Goal: Find contact information: Find contact information

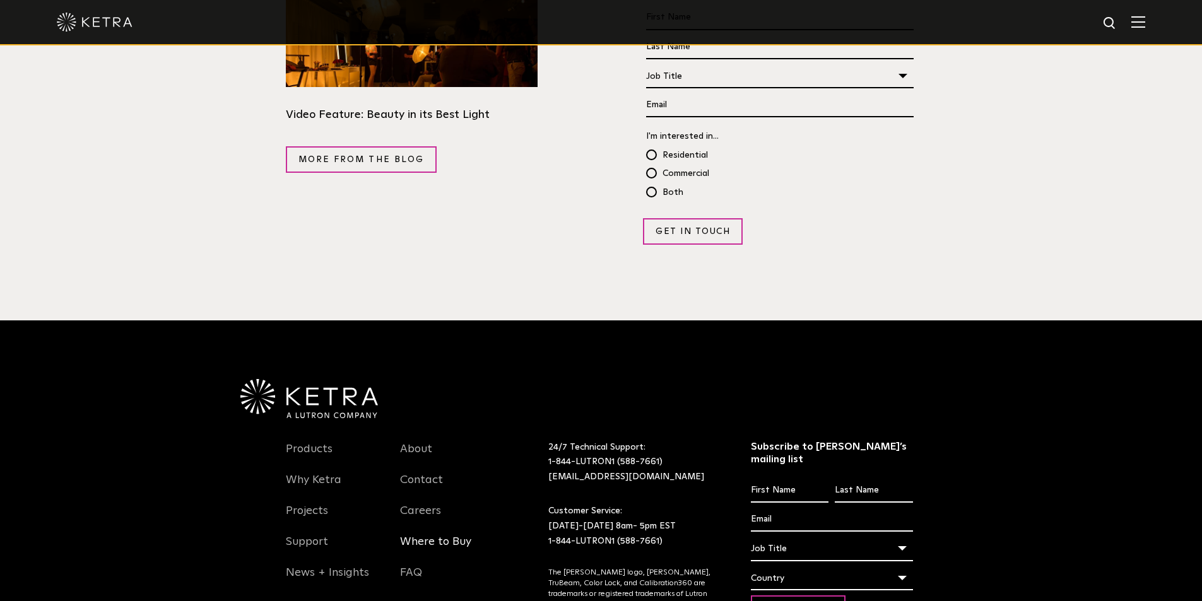
click at [443, 535] on link "Where to Buy" at bounding box center [435, 549] width 71 height 29
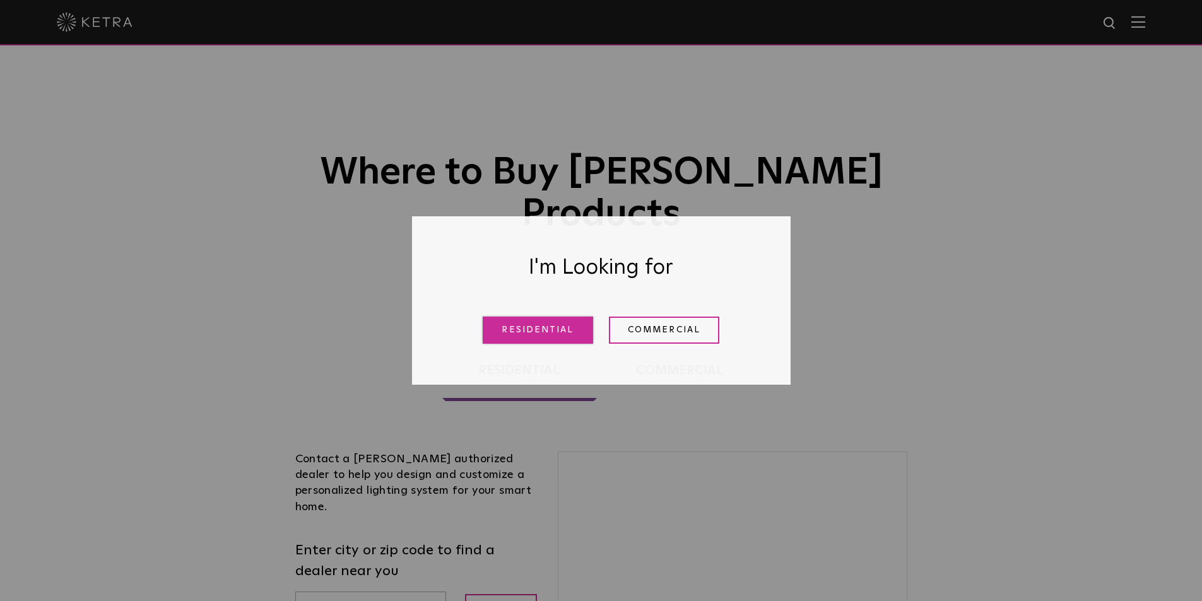
click at [559, 327] on link "Residential" at bounding box center [538, 330] width 110 height 27
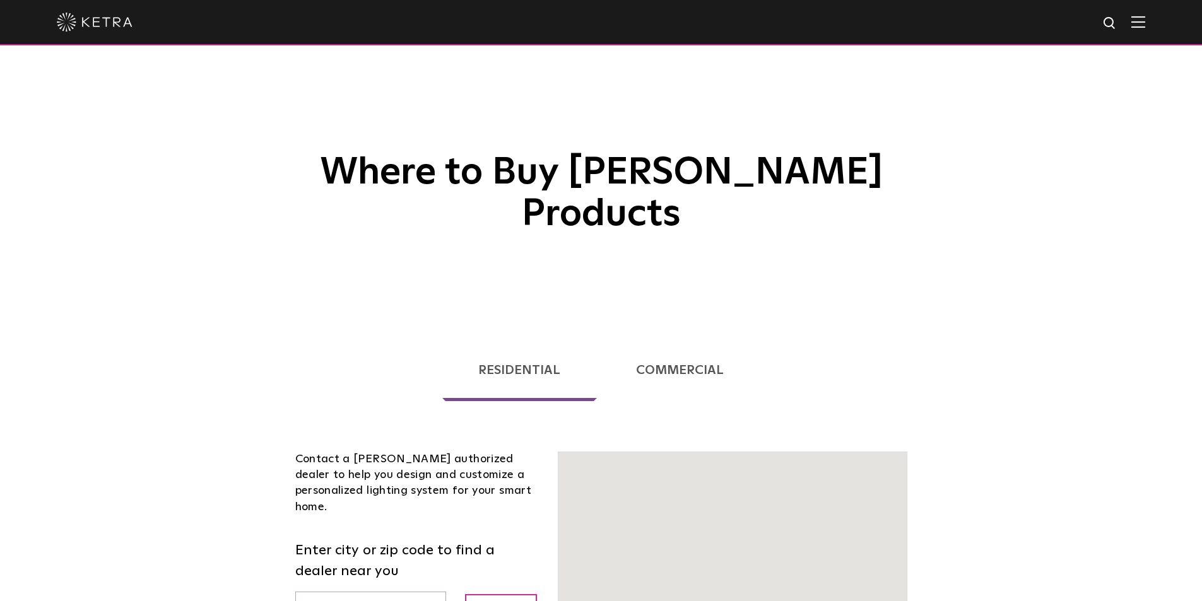
scroll to position [322, 0]
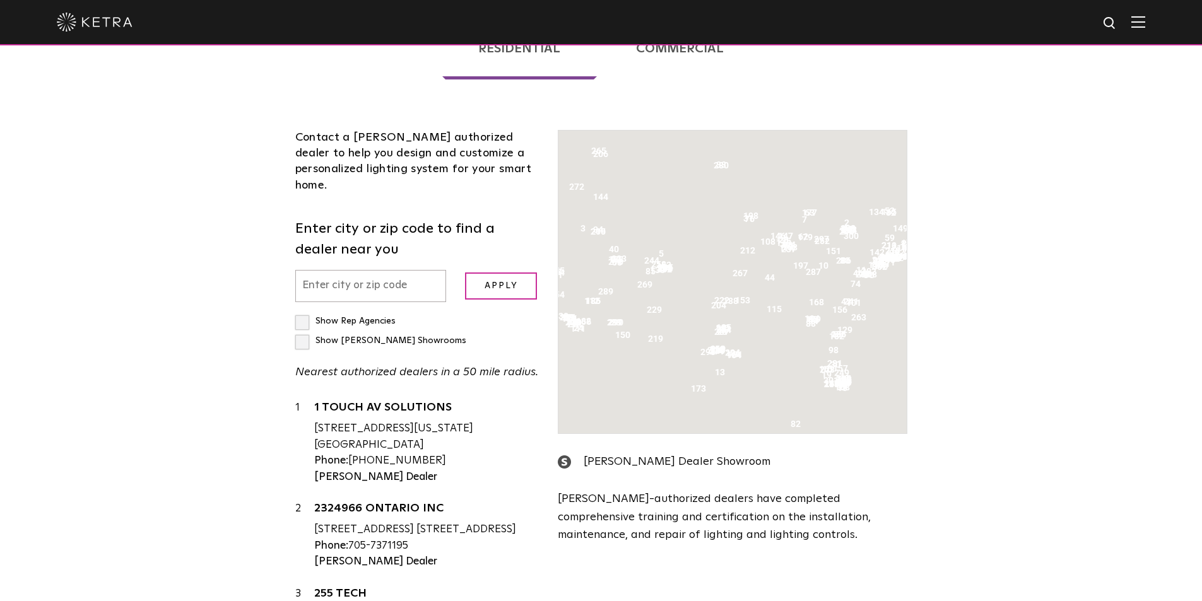
click at [390, 270] on input "text" at bounding box center [370, 286] width 151 height 32
type input "89117"
click at [510, 272] on input "Apply" at bounding box center [501, 285] width 72 height 27
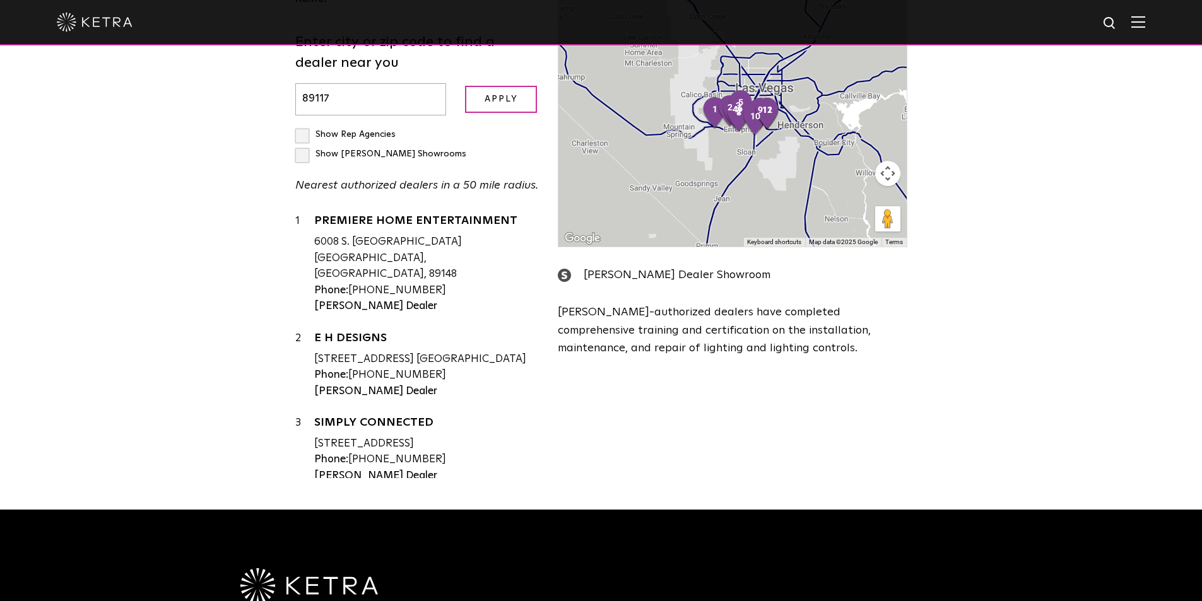
scroll to position [511, 0]
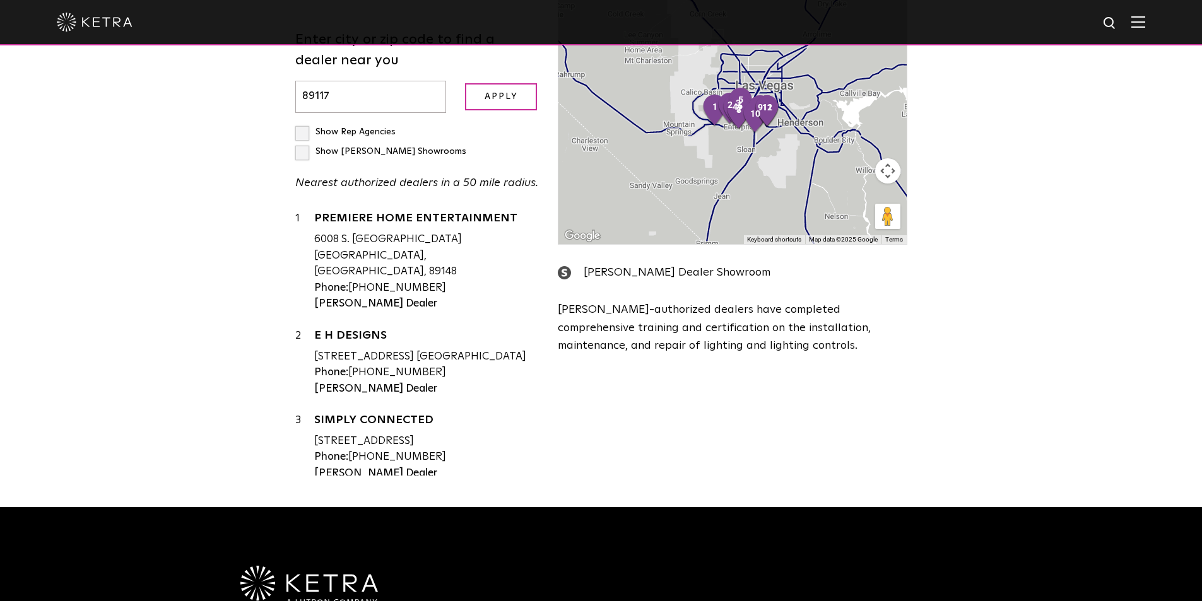
click at [736, 385] on div "Contact a [PERSON_NAME] authorized dealer to help you design and customize a pe…" at bounding box center [601, 195] width 631 height 585
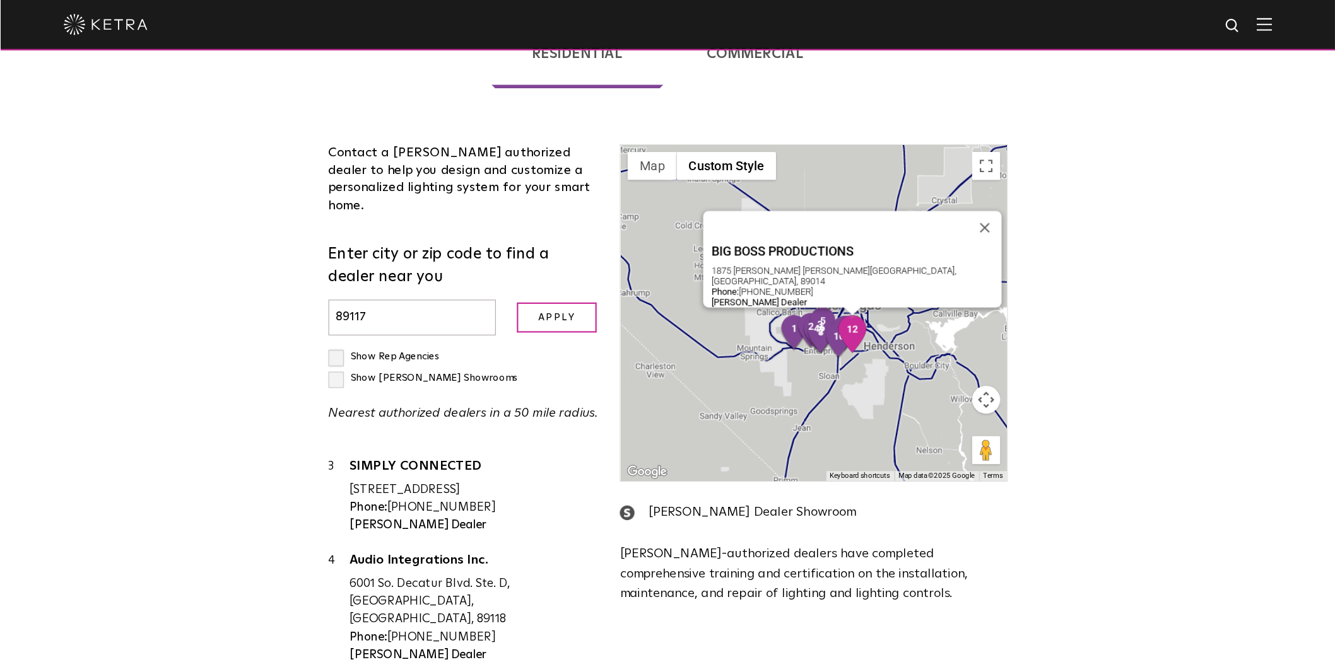
scroll to position [189, 0]
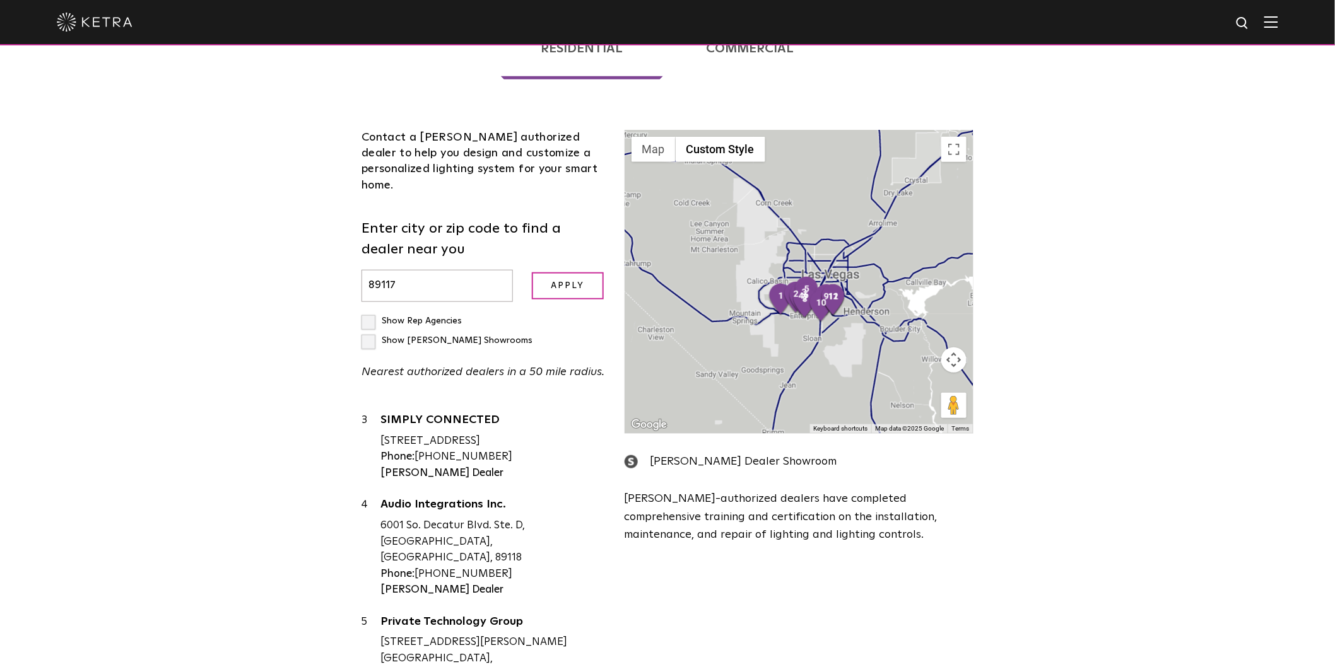
click at [959, 348] on button "Map camera controls" at bounding box center [953, 360] width 25 height 25
click at [913, 316] on button "Zoom in" at bounding box center [922, 328] width 25 height 25
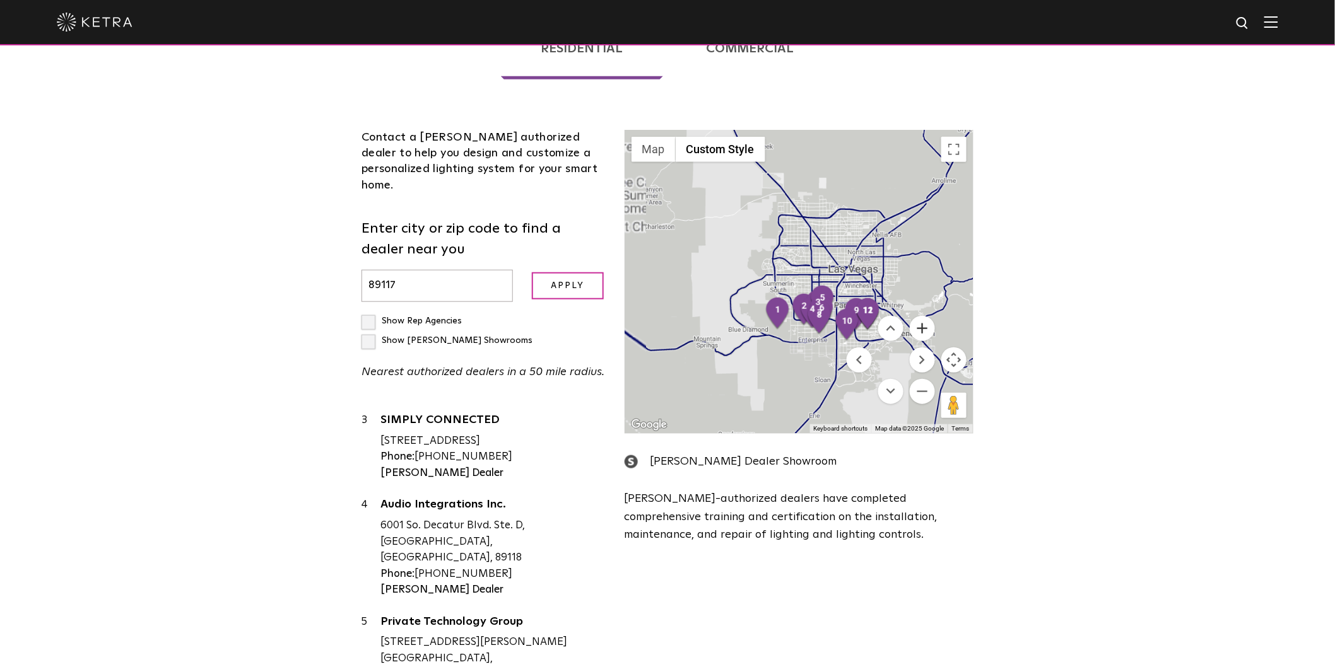
click at [913, 316] on button "Zoom in" at bounding box center [922, 328] width 25 height 25
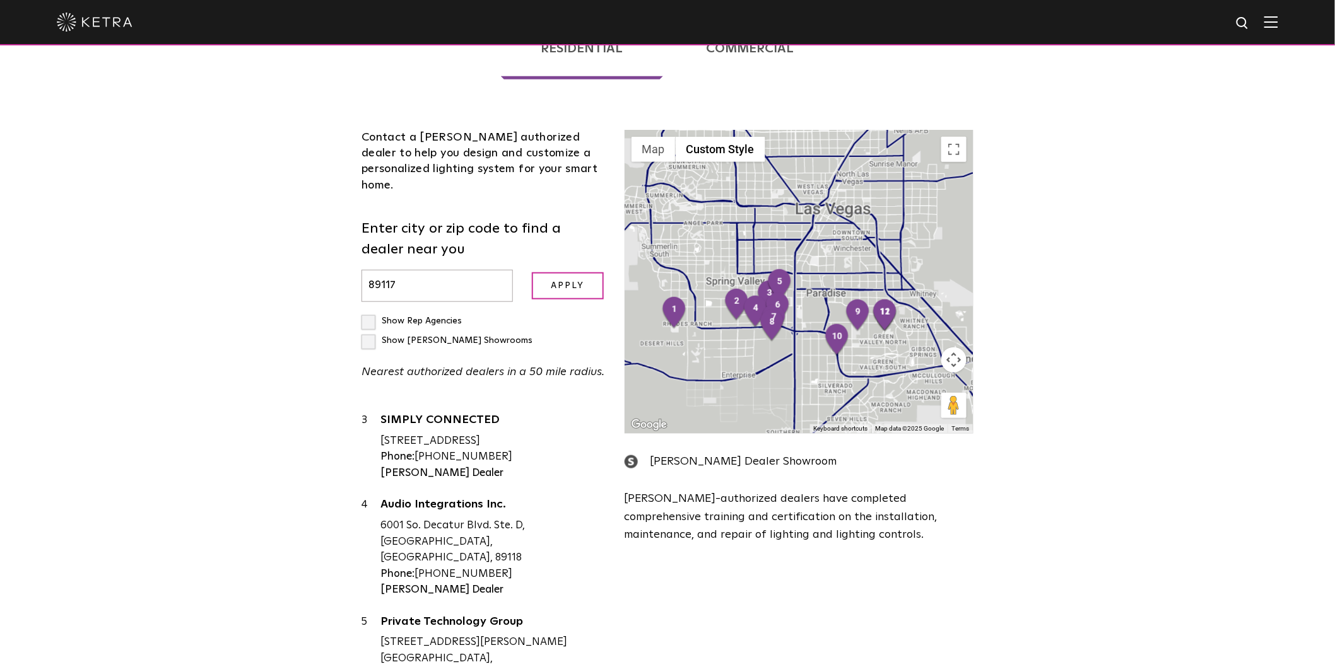
drag, startPoint x: 831, startPoint y: 240, endPoint x: 730, endPoint y: 185, distance: 114.6
click at [730, 185] on div at bounding box center [799, 282] width 348 height 303
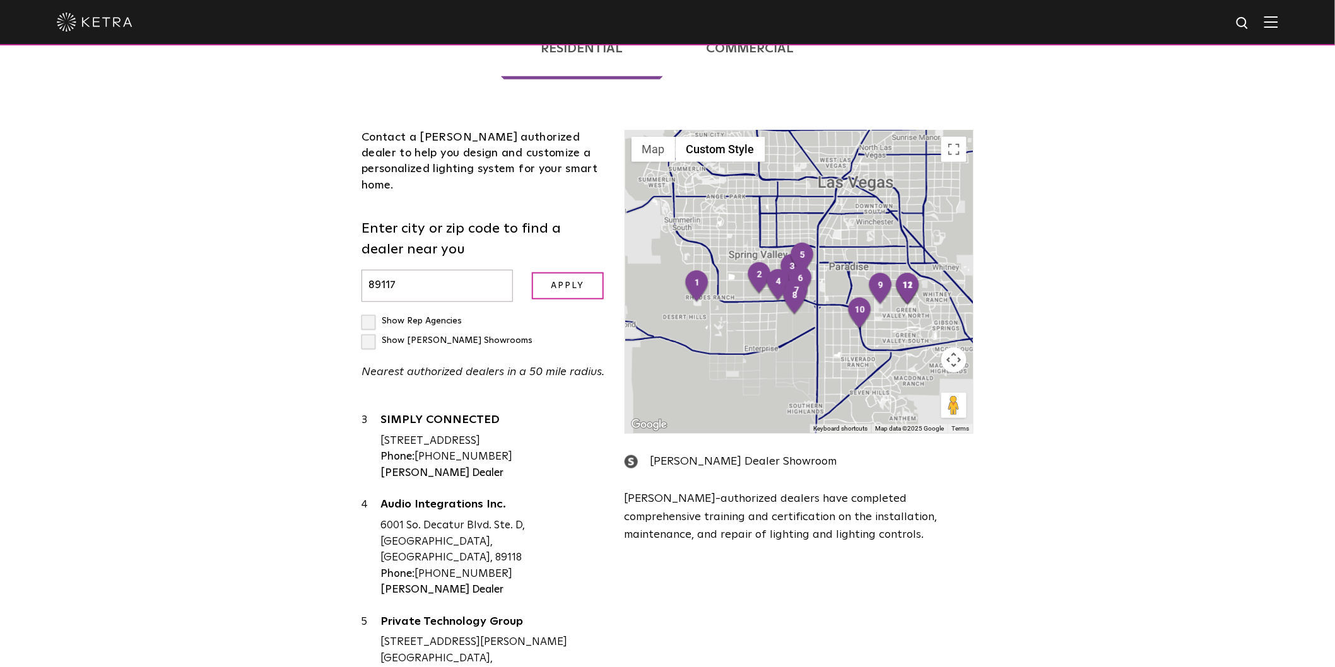
drag, startPoint x: 698, startPoint y: 324, endPoint x: 749, endPoint y: 311, distance: 53.4
click at [749, 311] on div at bounding box center [799, 282] width 348 height 303
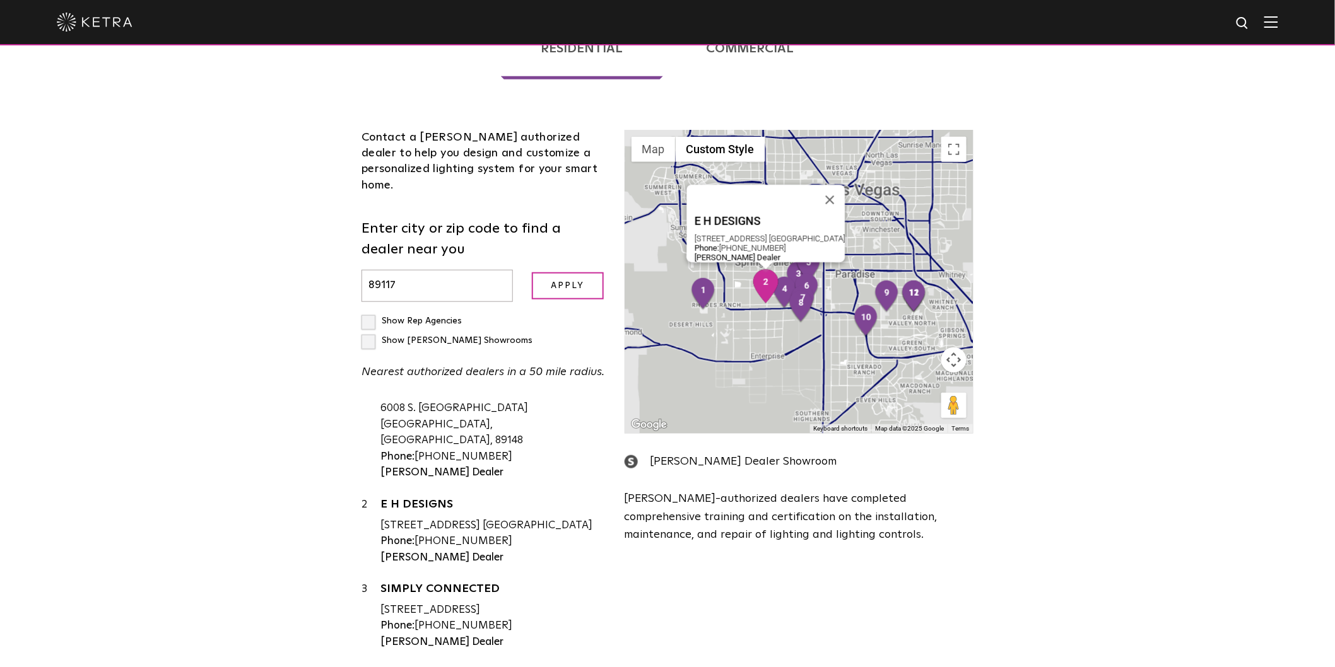
scroll to position [0, 0]
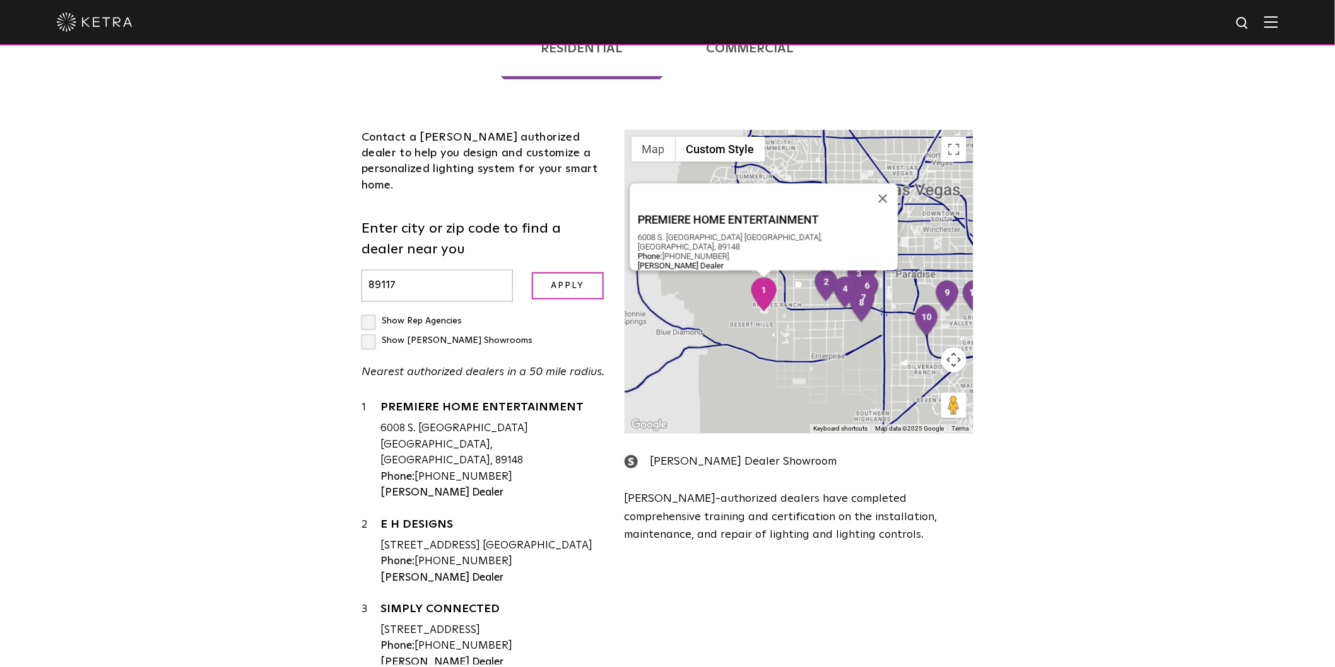
drag, startPoint x: 507, startPoint y: 381, endPoint x: 417, endPoint y: 384, distance: 89.6
click at [417, 469] on div "Phone: [PHONE_NUMBER]" at bounding box center [492, 477] width 225 height 16
copy div "[PHONE_NUMBER]"
